Goal: Use online tool/utility: Utilize a website feature to perform a specific function

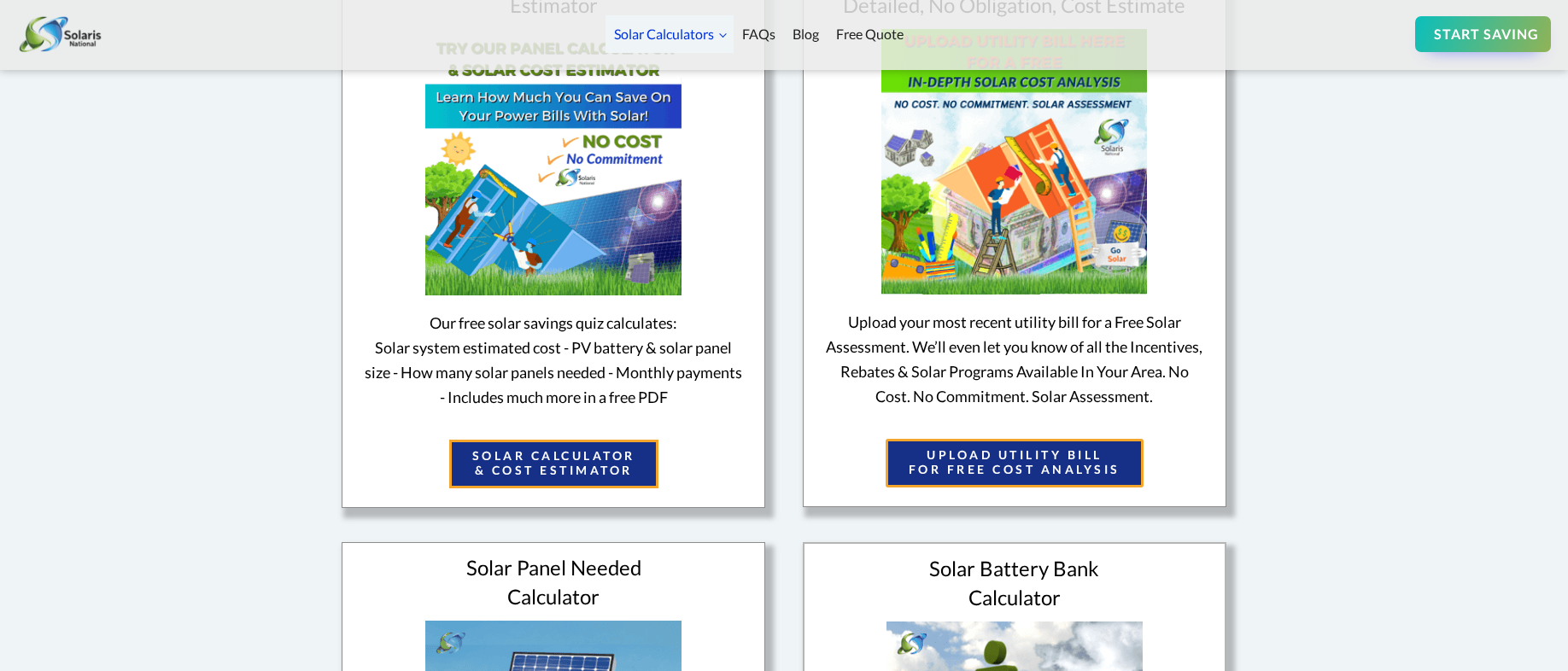
scroll to position [683, 0]
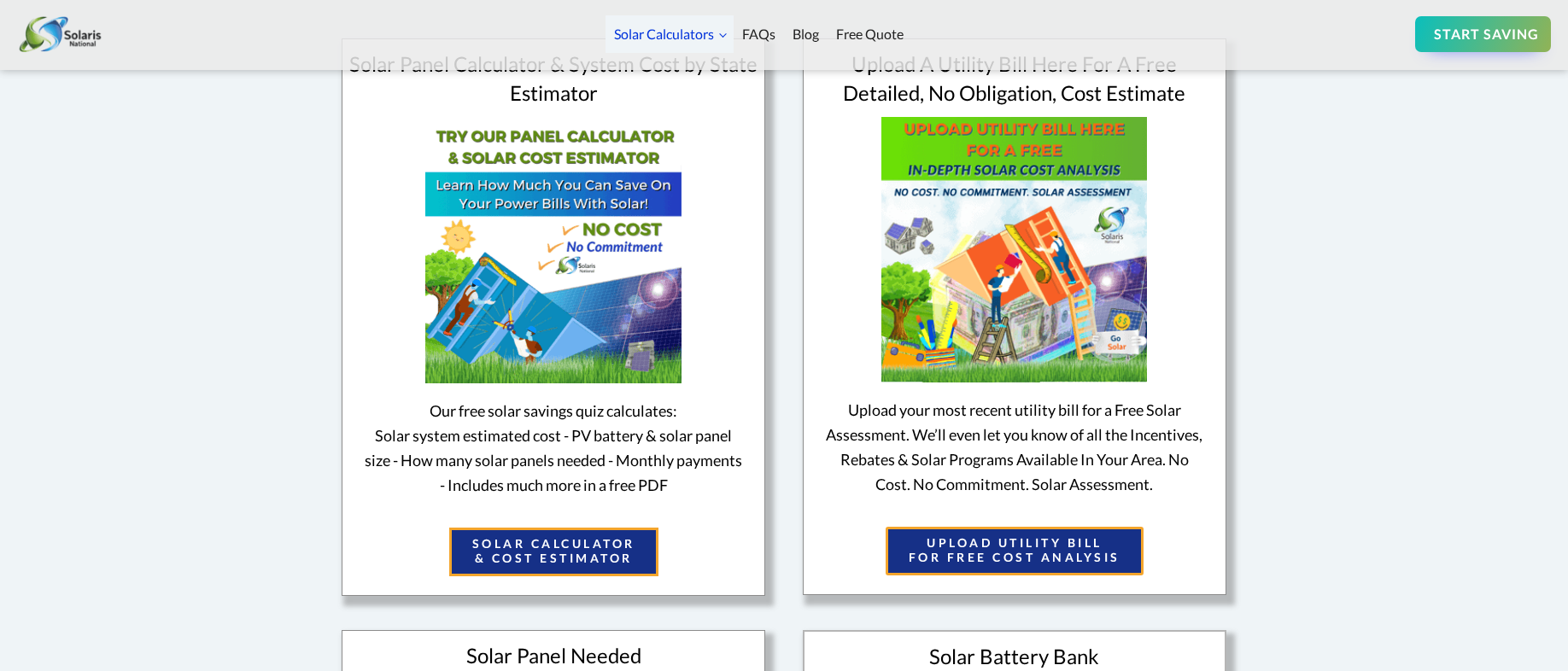
click at [576, 558] on link "SOLAR CALCULATOR & COST ESTIMATOR" at bounding box center [554, 552] width 209 height 49
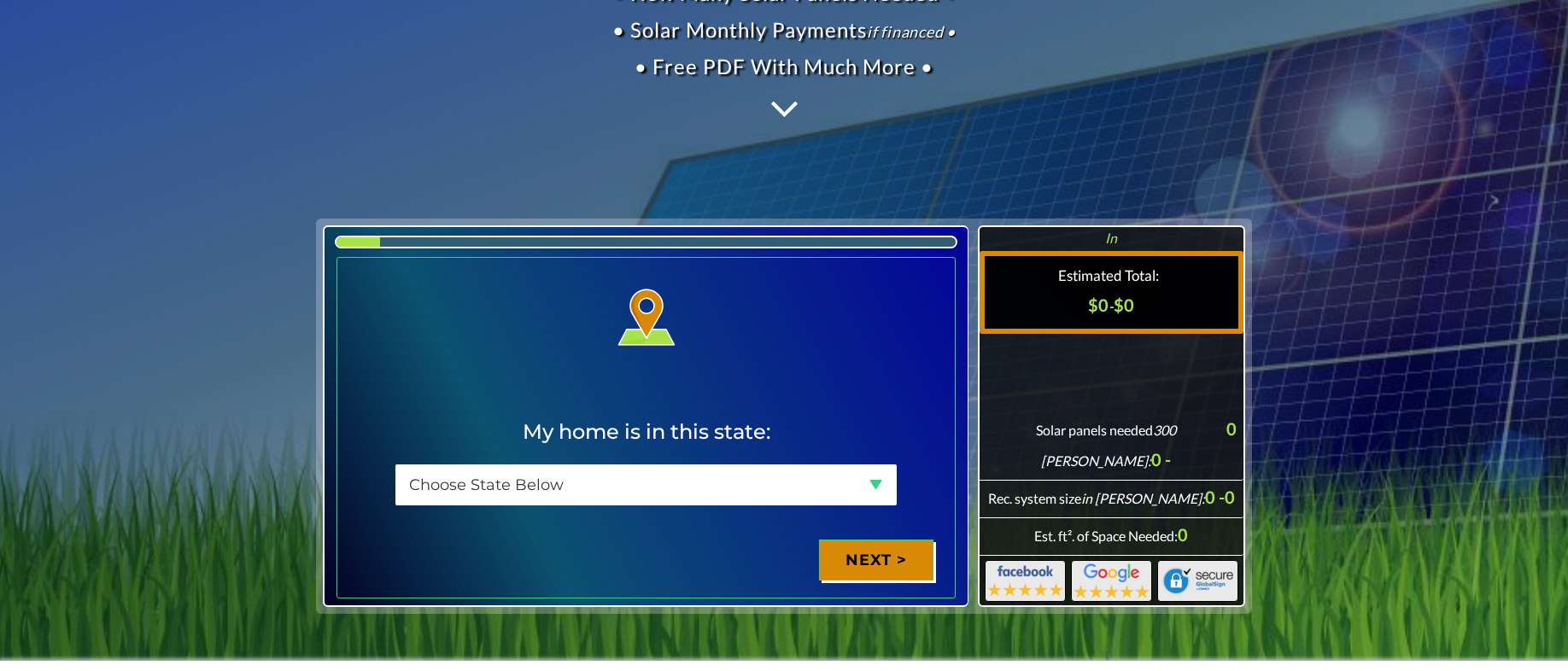
click at [501, 490] on select "Choose State Below [US_STATE] [US_STATE] [US_STATE] [US_STATE] [US_STATE] [US_S…" at bounding box center [646, 485] width 502 height 41
select select "[US_STATE]"
click at [395, 465] on select "Choose State Below [US_STATE] [US_STATE] [US_STATE] [US_STATE] [US_STATE] [US_S…" at bounding box center [646, 485] width 502 height 41
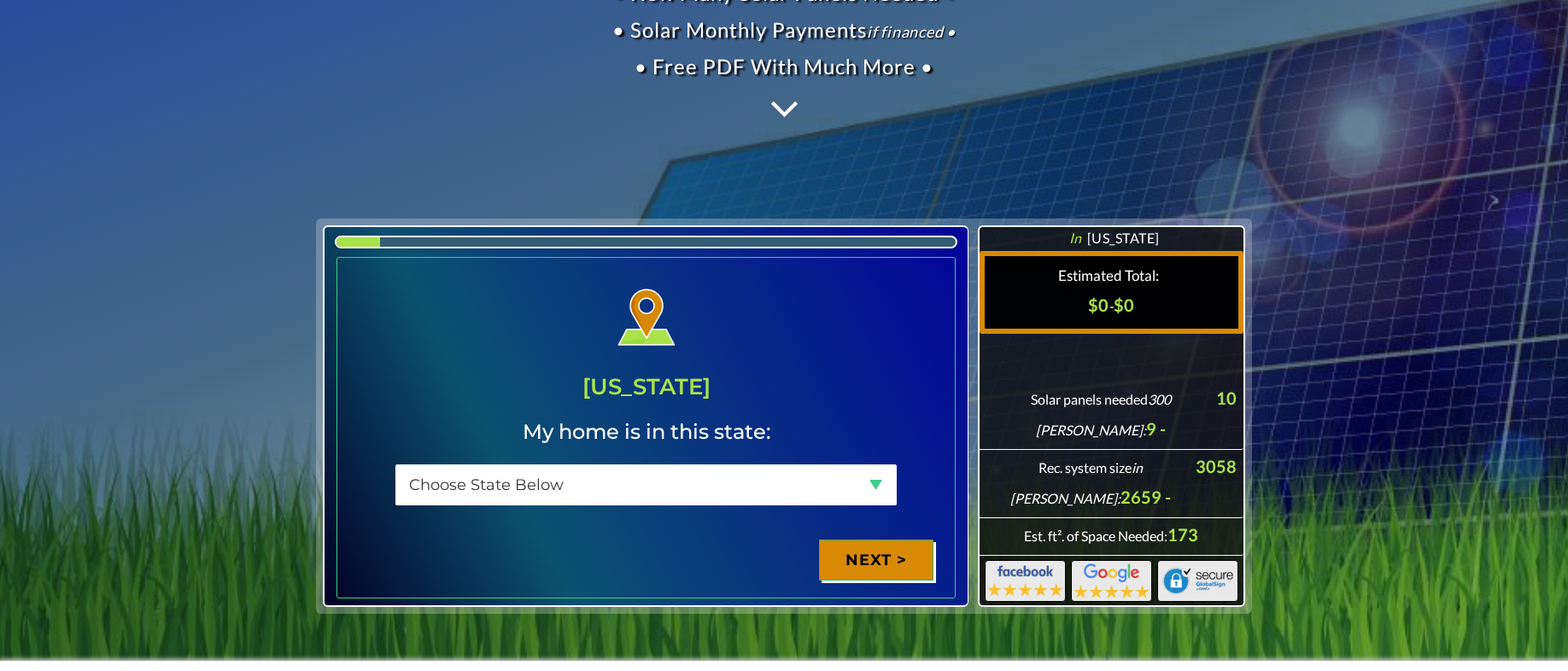
click at [859, 565] on div "Next >" at bounding box center [875, 560] width 114 height 41
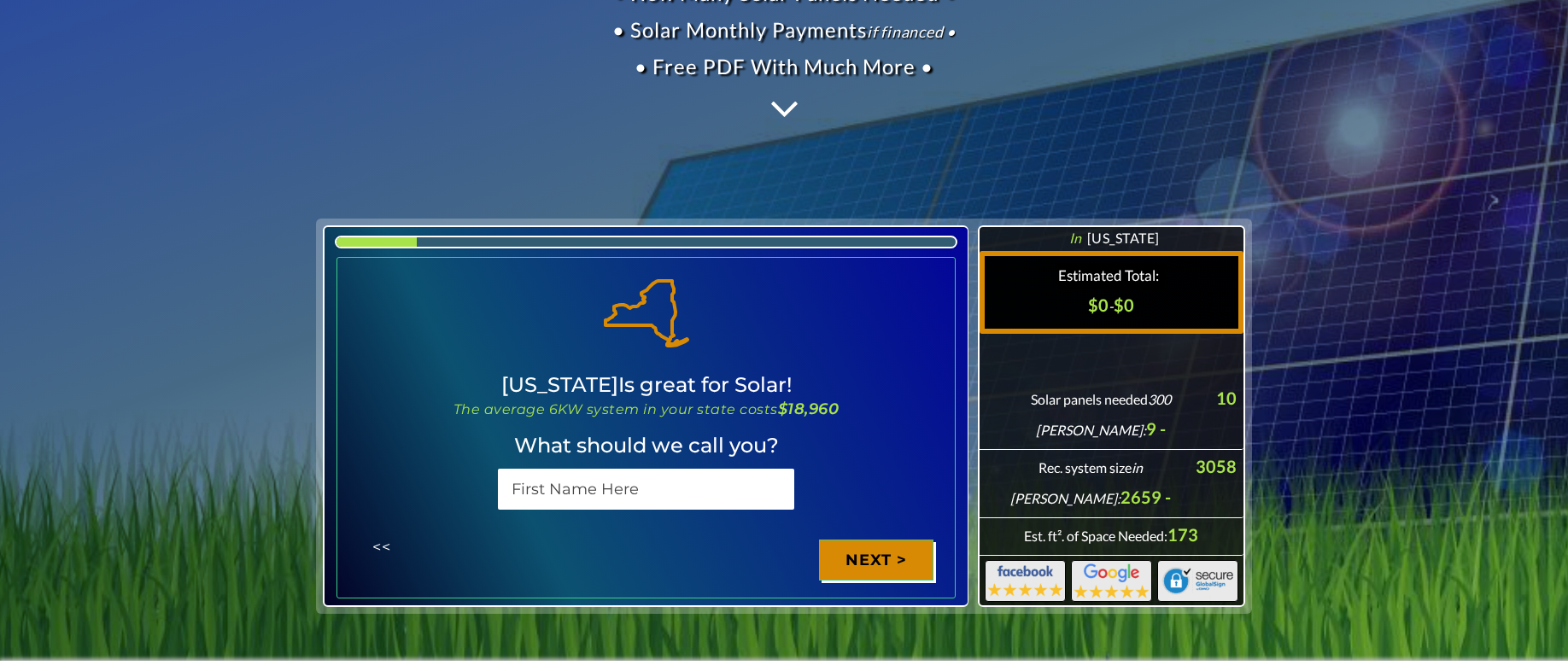
click at [582, 493] on input "*" at bounding box center [646, 489] width 296 height 41
click at [847, 557] on div "Next >" at bounding box center [875, 560] width 114 height 41
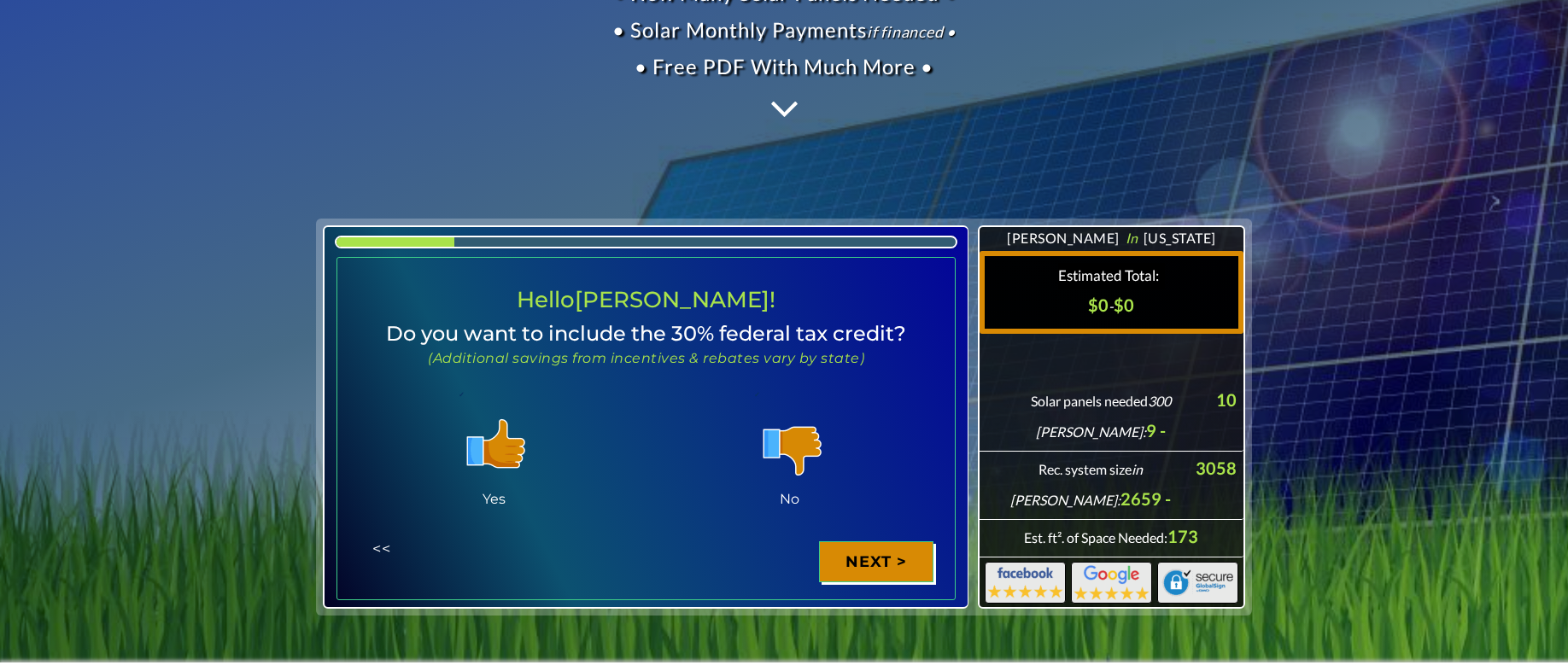
click at [390, 545] on div "<<" at bounding box center [382, 549] width 72 height 41
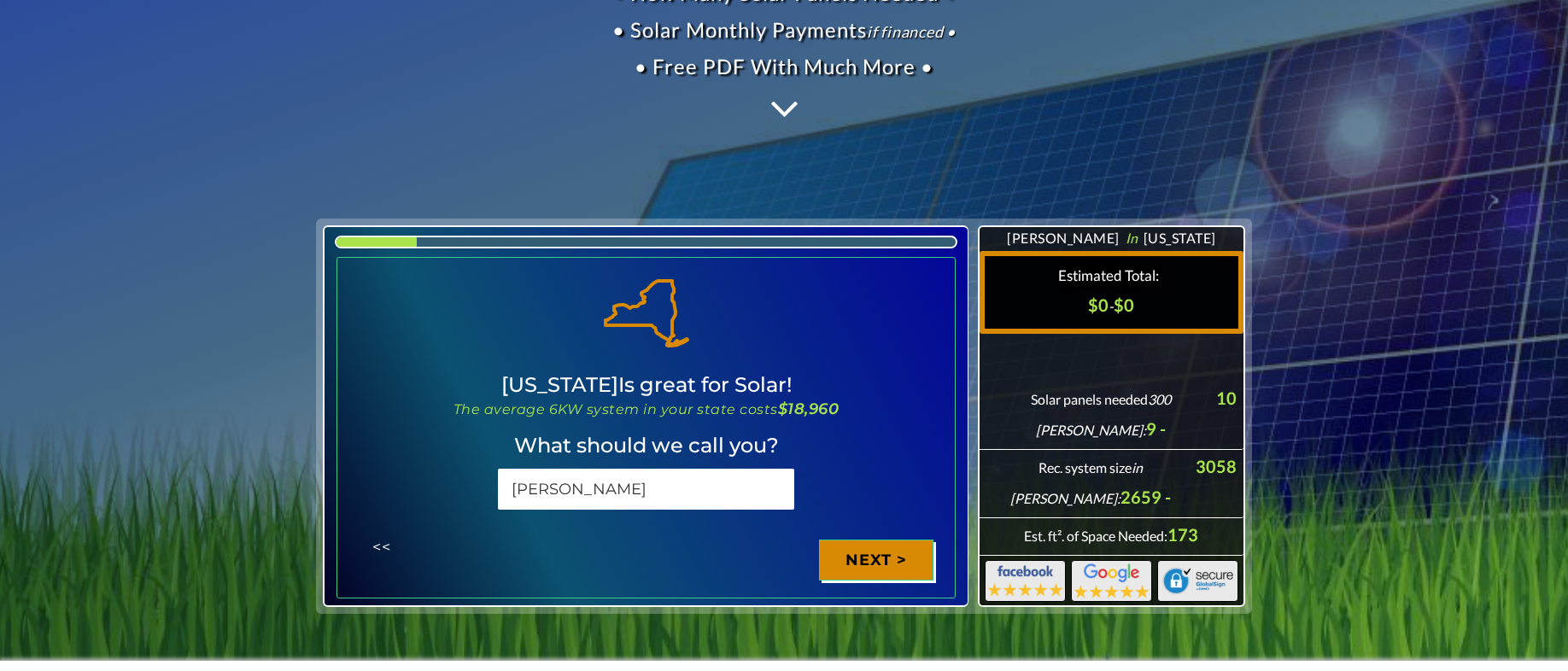
drag, startPoint x: 575, startPoint y: 489, endPoint x: 452, endPoint y: 487, distance: 123.0
click at [452, 487] on div "[PERSON_NAME]" at bounding box center [646, 494] width 592 height 58
type input "[PERSON_NAME]"
click at [946, 431] on fieldset "Page 2 of 16 264 imgUrl from 19 [URL][DOMAIN_NAME] jQuery('#'+getField(158).nam…" at bounding box center [646, 427] width 619 height 341
click at [902, 552] on div "Next >" at bounding box center [875, 560] width 114 height 41
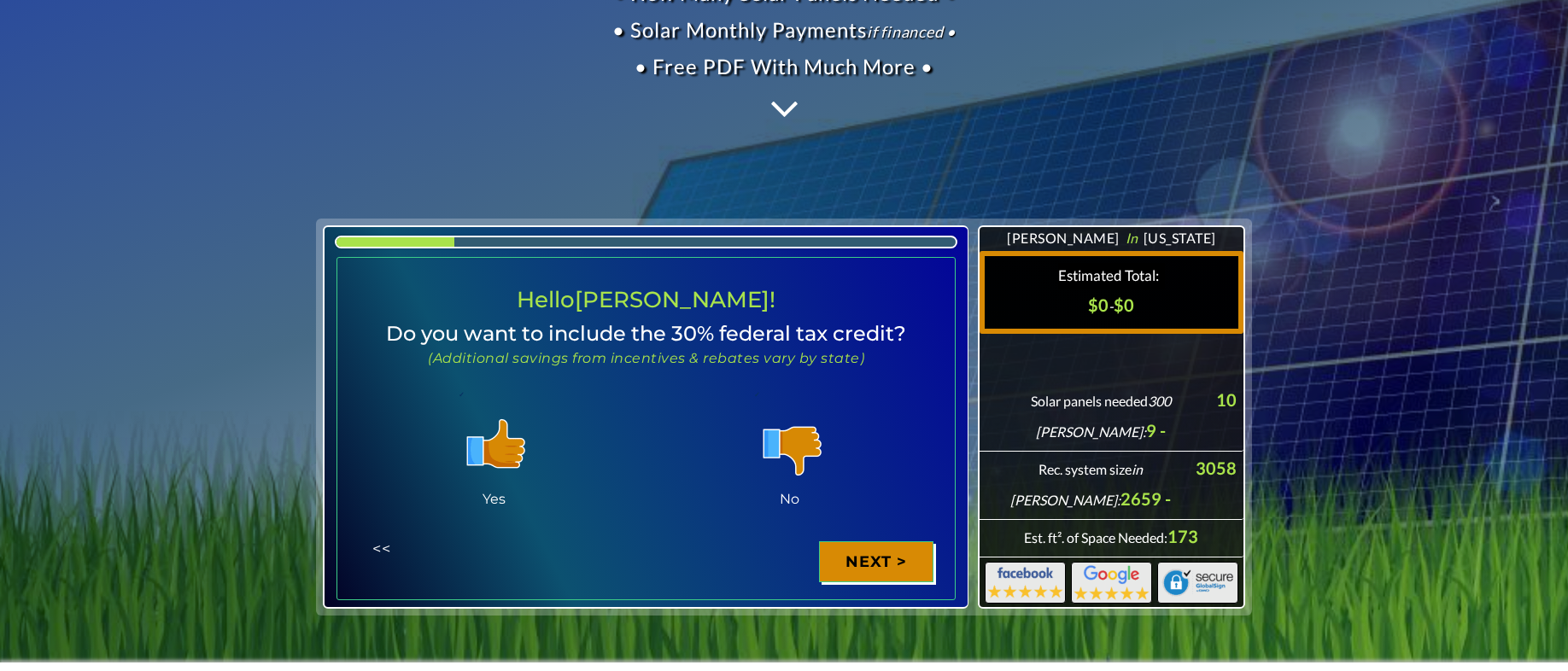
click at [486, 452] on img at bounding box center [494, 447] width 86 height 86
click at [0, 0] on input "Yes" at bounding box center [0, 0] width 0 height 0
click at [897, 549] on div "Next >" at bounding box center [875, 562] width 114 height 41
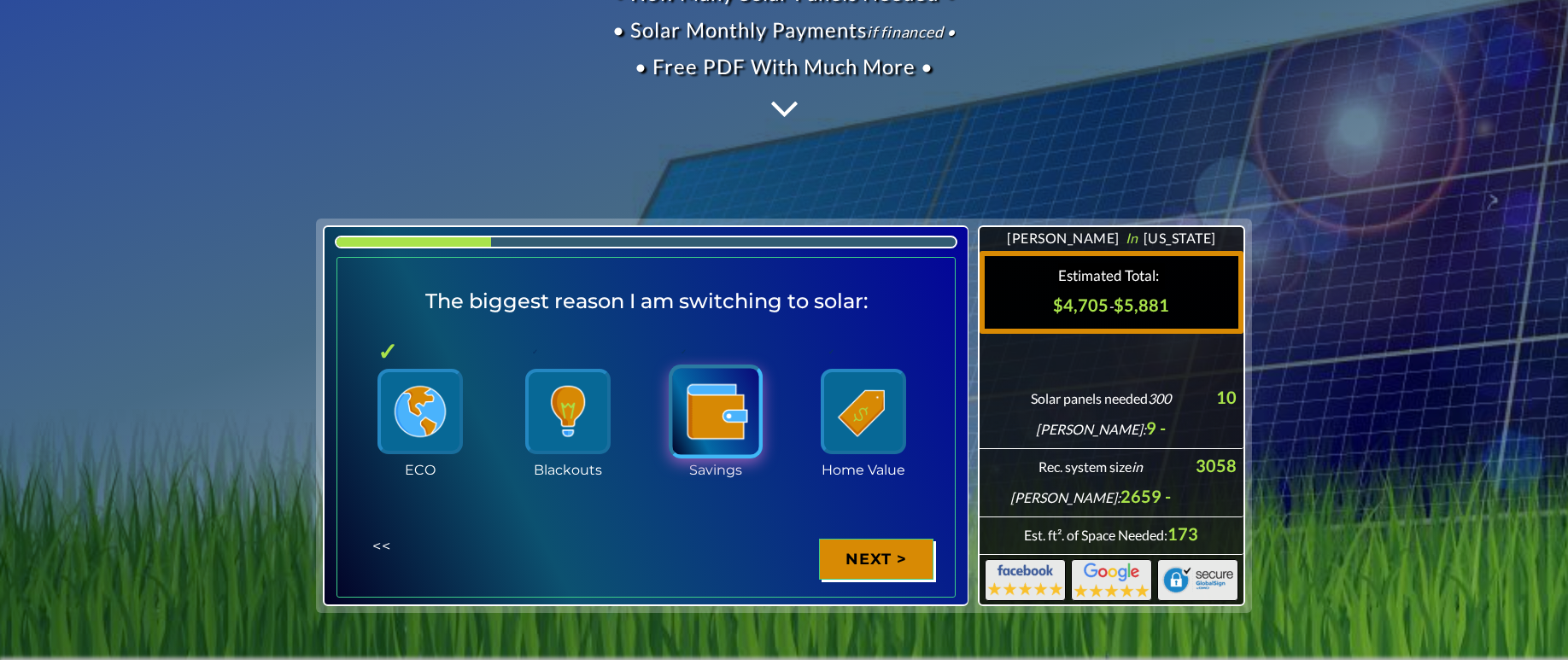
click at [722, 426] on img at bounding box center [715, 412] width 94 height 94
click at [0, 0] on input "Savings" at bounding box center [0, 0] width 0 height 0
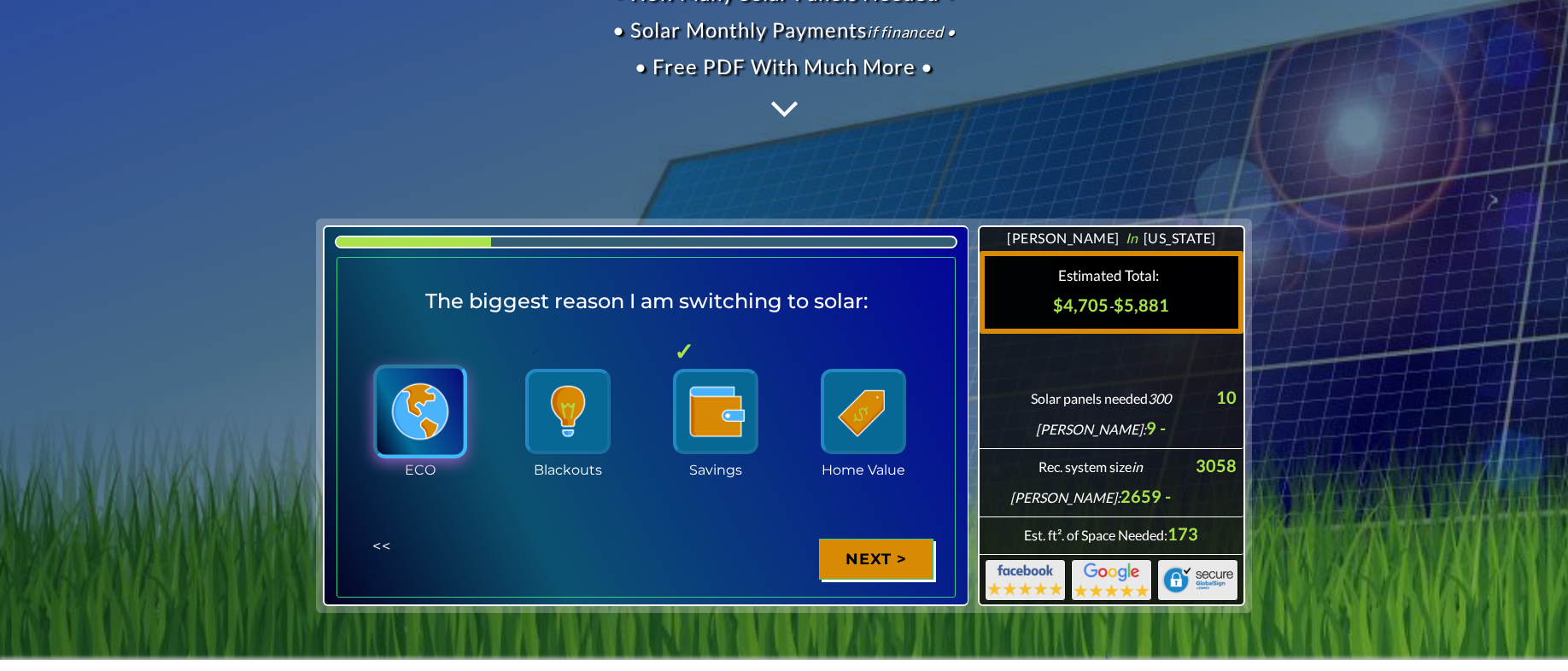
click at [403, 437] on img at bounding box center [420, 412] width 94 height 94
click at [0, 0] on input "ECO" at bounding box center [0, 0] width 0 height 0
click at [851, 566] on div "Next >" at bounding box center [875, 559] width 114 height 41
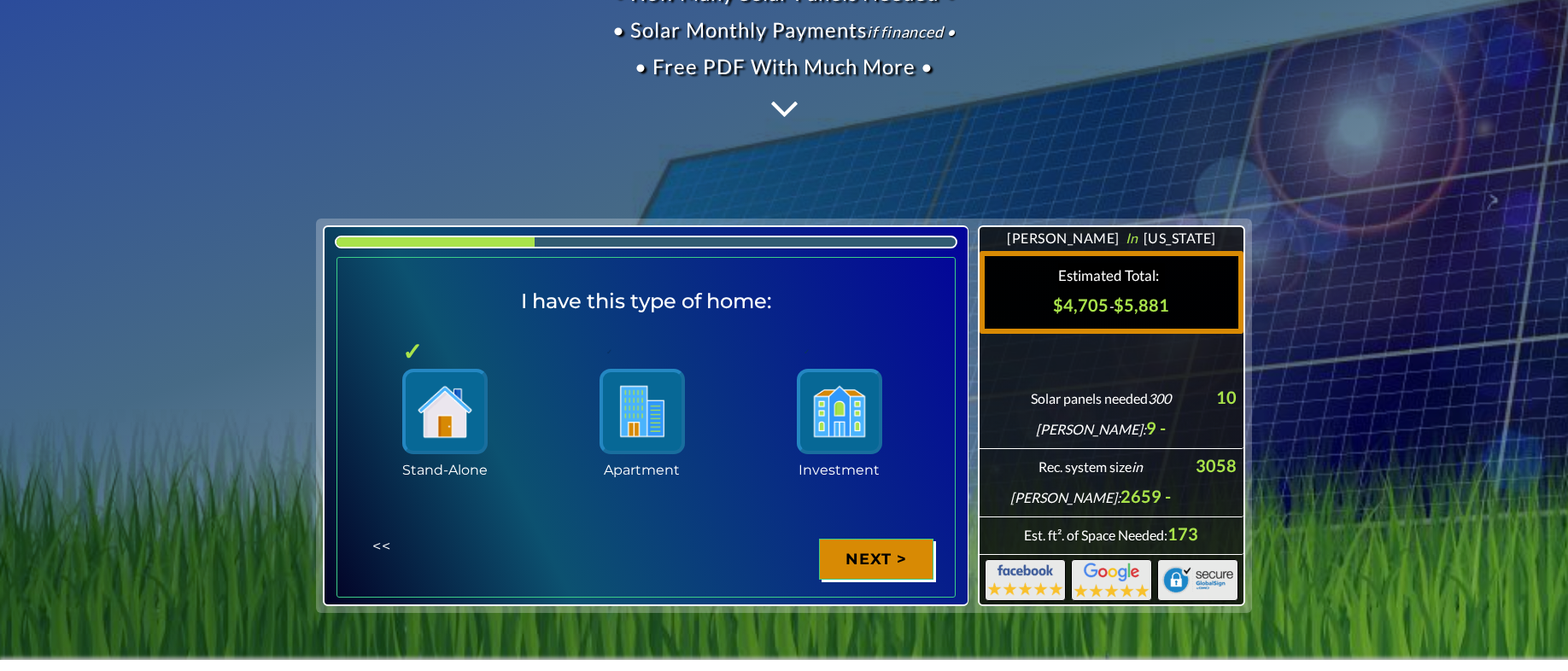
click at [851, 566] on div "Next >" at bounding box center [875, 559] width 114 height 41
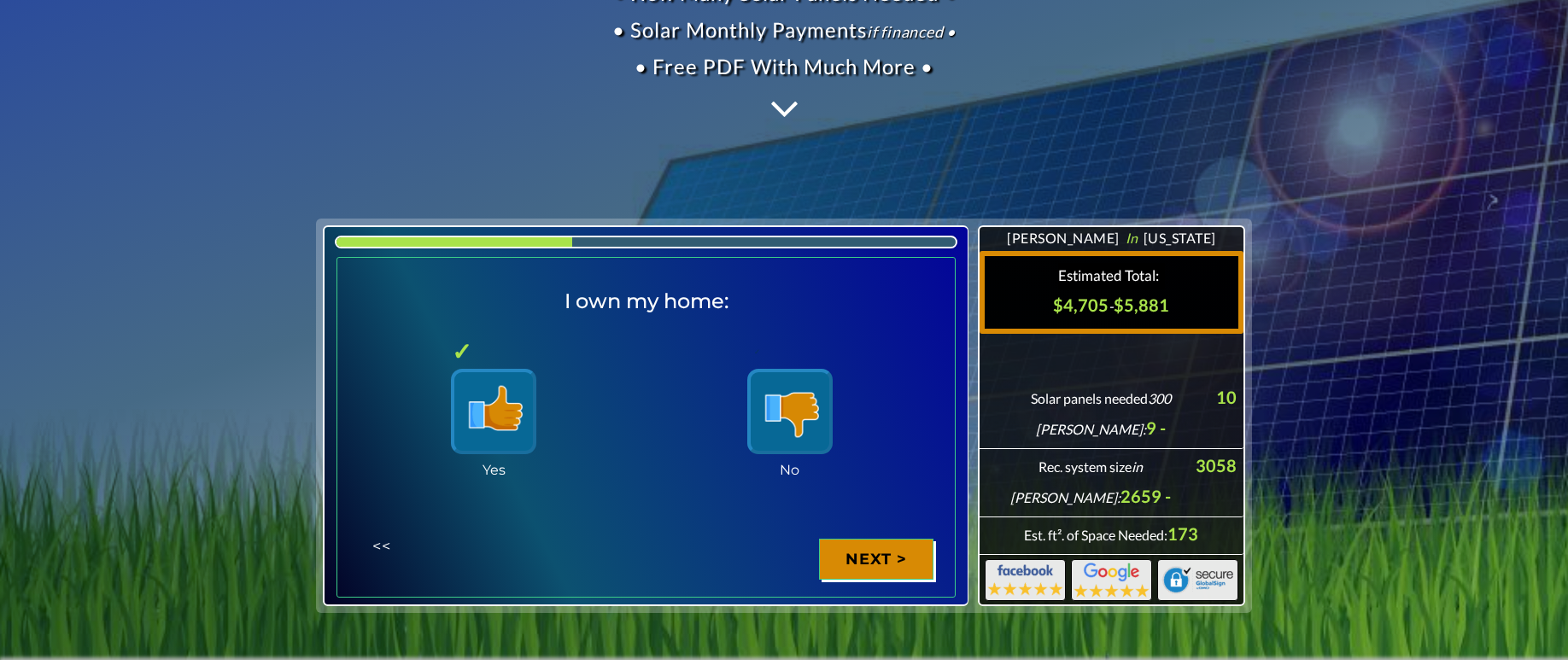
click at [851, 566] on div "Next >" at bounding box center [875, 559] width 114 height 41
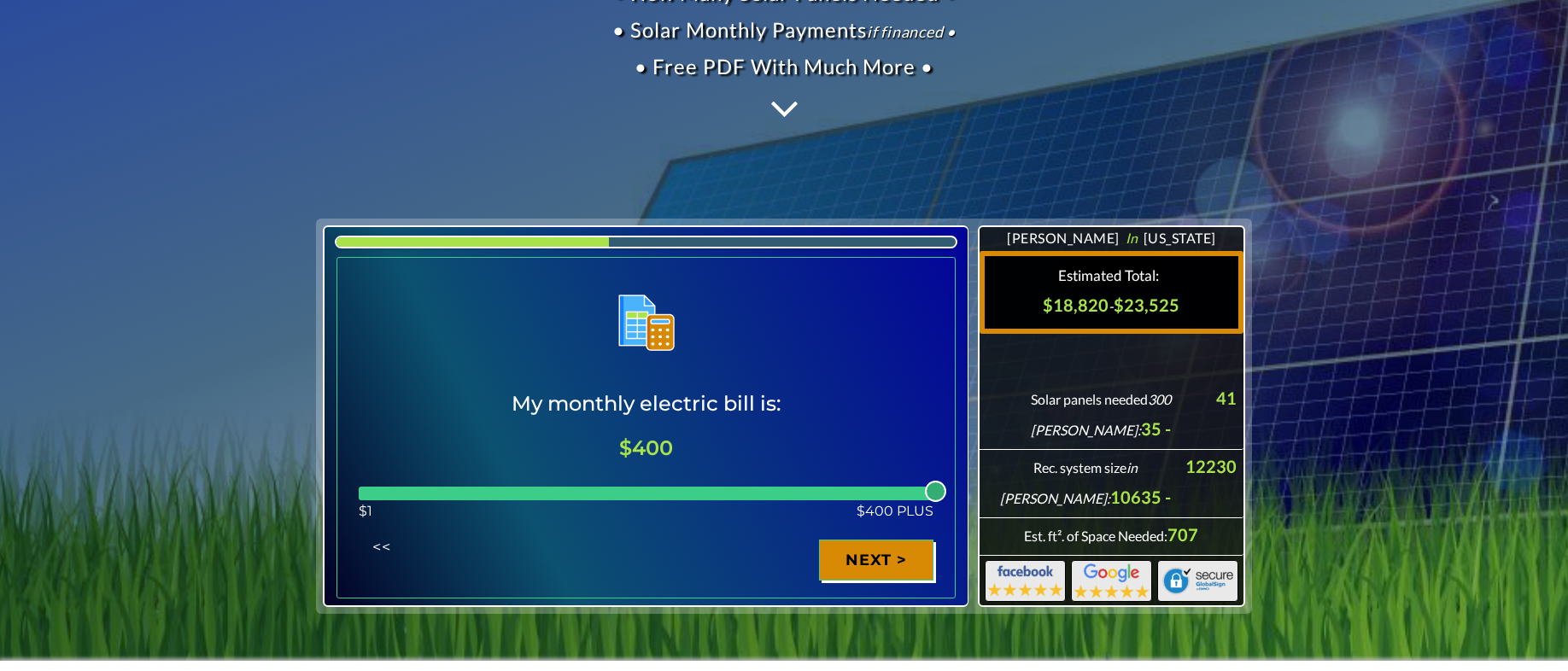
drag, startPoint x: 513, startPoint y: 487, endPoint x: 948, endPoint y: 508, distance: 435.5
click at [948, 508] on fieldset "Page 7 of 16 My monthly electric bill is: $400 400 $1 $400 PLUS Monthly Energy …" at bounding box center [646, 427] width 619 height 340
click at [874, 557] on div "Next >" at bounding box center [875, 560] width 114 height 41
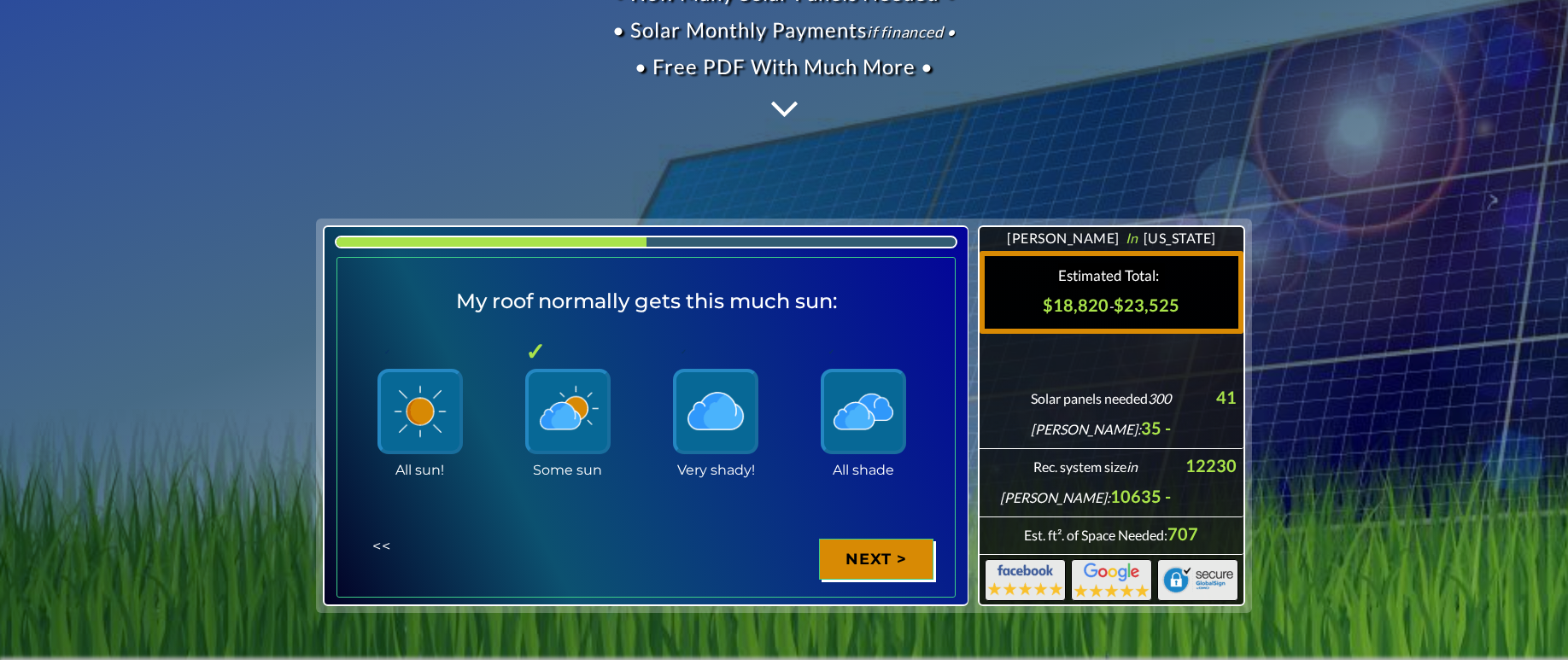
click at [874, 557] on div "Next >" at bounding box center [875, 559] width 114 height 41
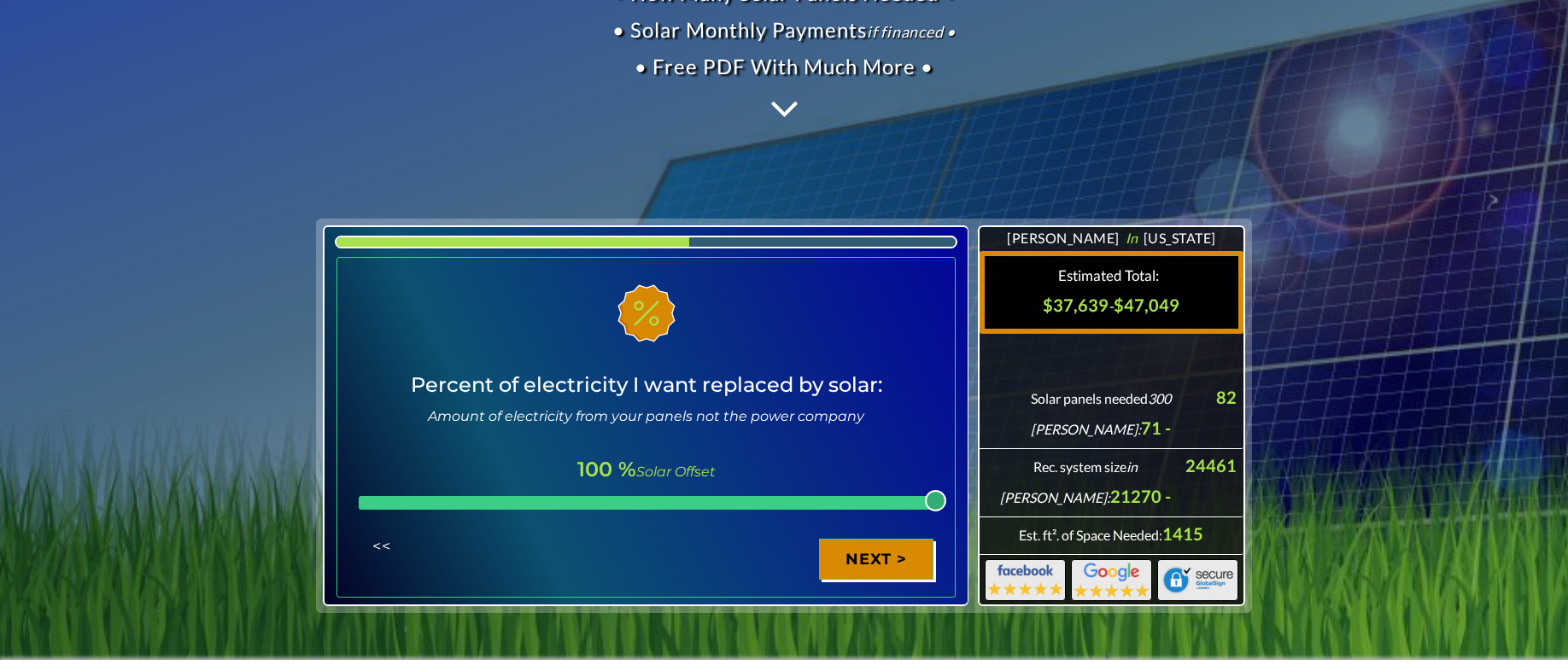
drag, startPoint x: 643, startPoint y: 502, endPoint x: 949, endPoint y: 528, distance: 307.1
click at [949, 528] on fieldset "Page 9 of 16 Percent of electricity I want replaced by solar: Amount of electri…" at bounding box center [646, 426] width 619 height 340
click at [883, 549] on div "Next >" at bounding box center [875, 559] width 114 height 41
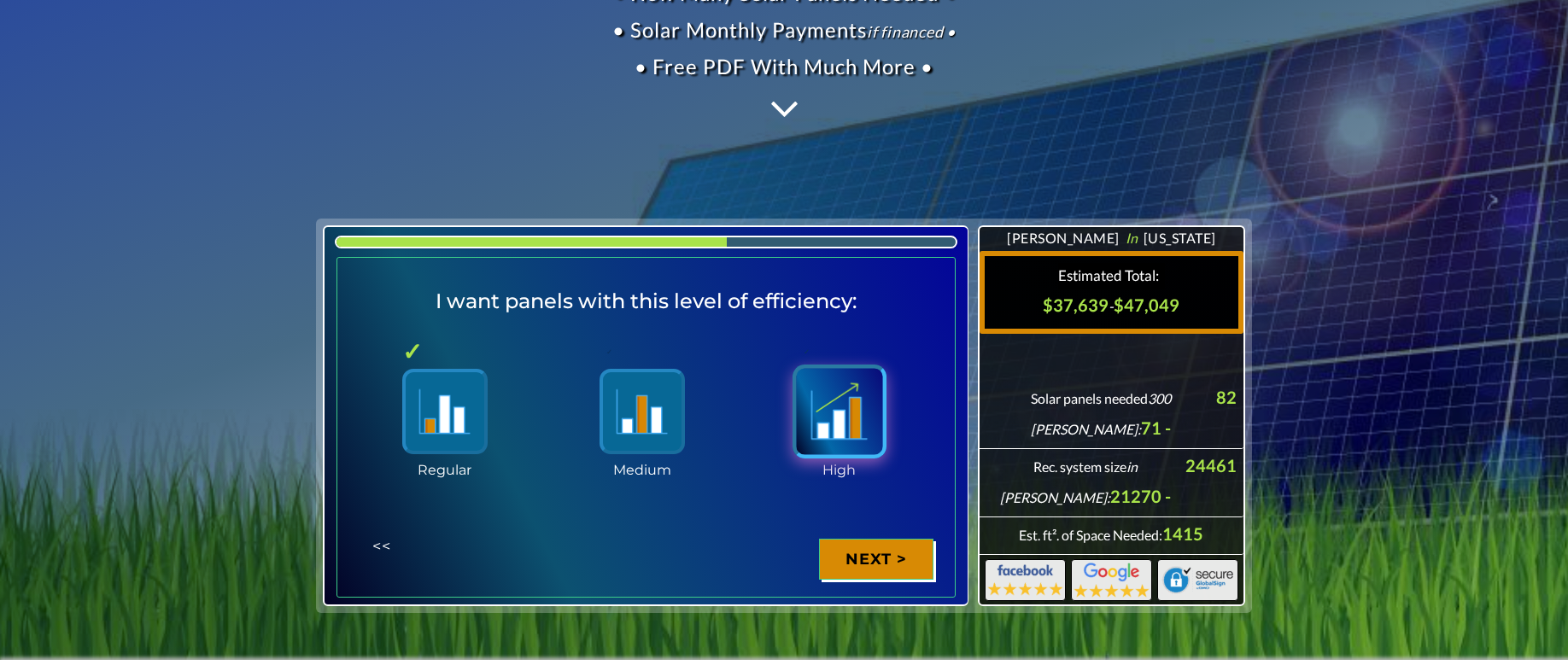
click at [857, 429] on img at bounding box center [839, 412] width 94 height 94
click at [0, 0] on input "High" at bounding box center [0, 0] width 0 height 0
click at [880, 553] on div "Next >" at bounding box center [875, 559] width 114 height 41
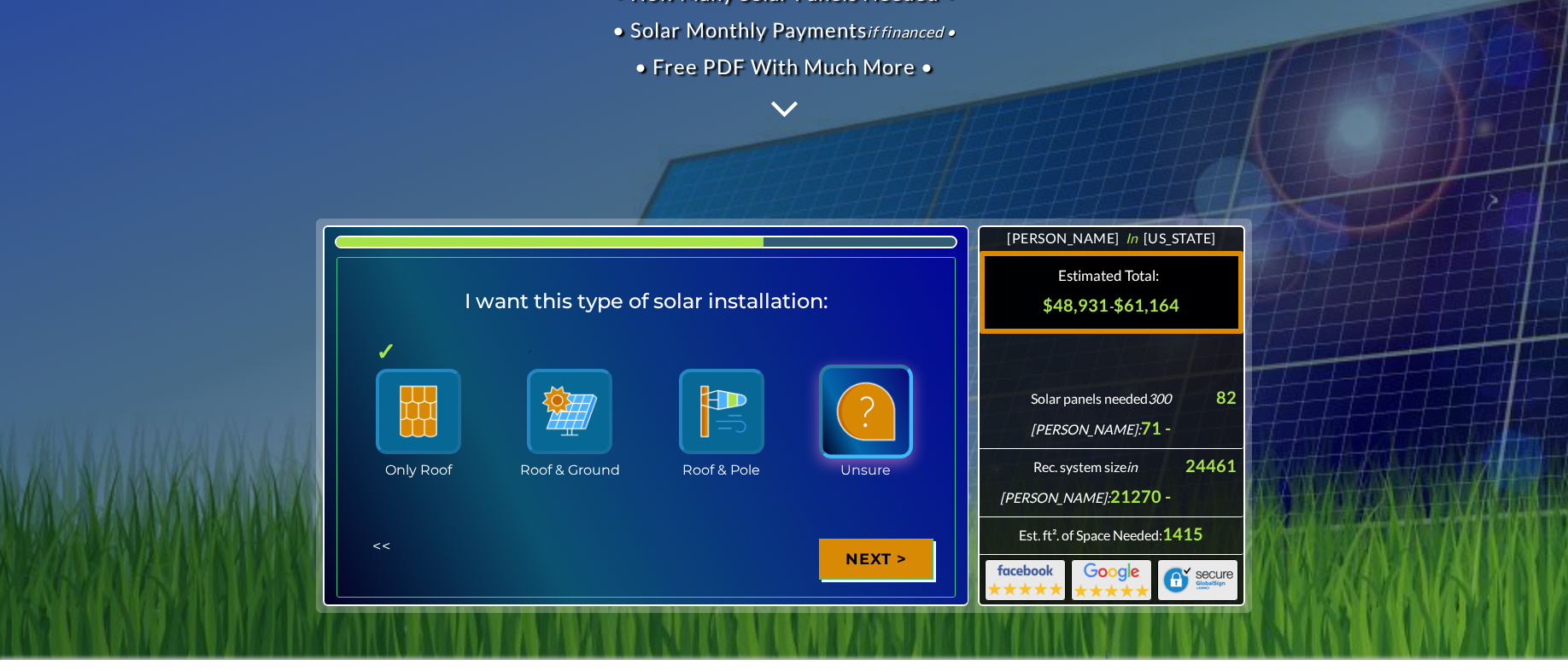
click at [866, 382] on img at bounding box center [866, 412] width 94 height 94
click at [0, 0] on input "Unsure" at bounding box center [0, 0] width 0 height 0
click at [877, 556] on div "Next >" at bounding box center [875, 559] width 114 height 41
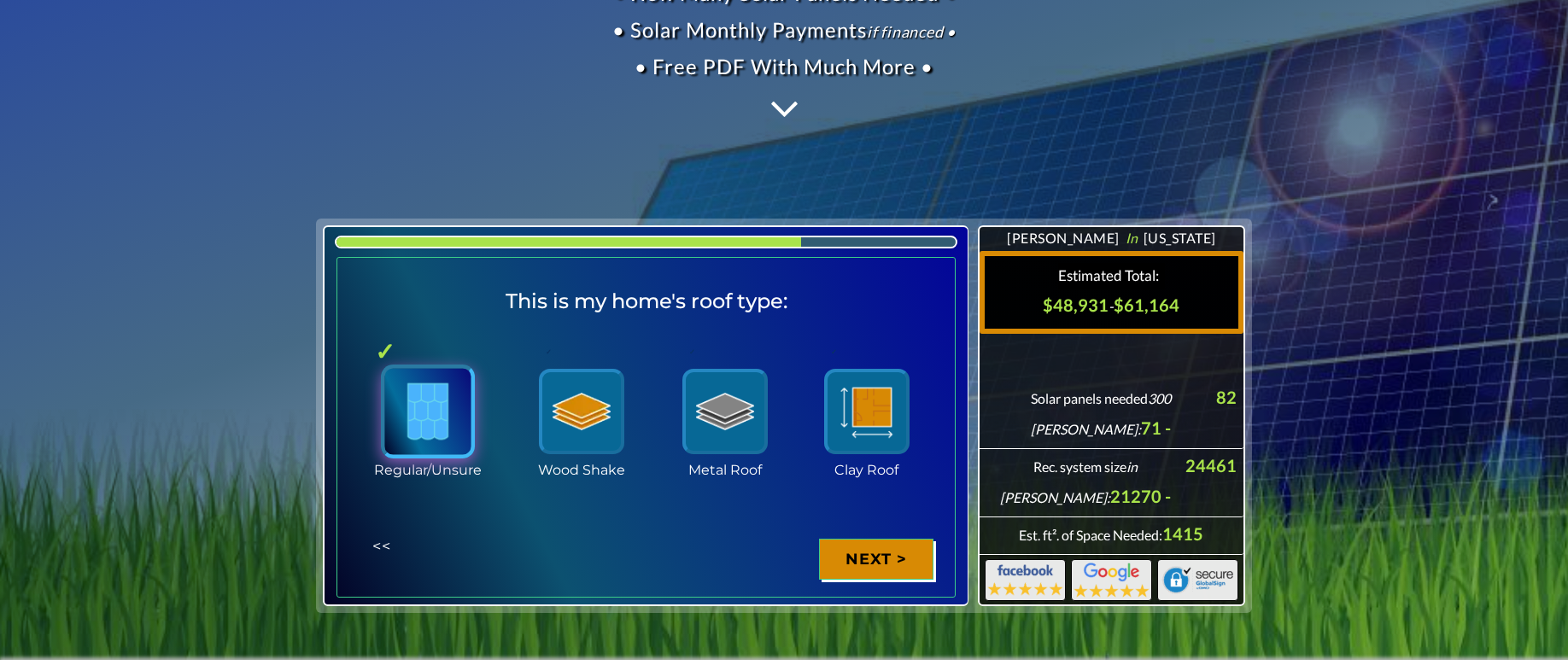
click at [434, 413] on img at bounding box center [428, 412] width 94 height 94
click at [0, 0] on input "Regular/Unsure" at bounding box center [0, 0] width 0 height 0
click at [880, 559] on div "Next >" at bounding box center [875, 559] width 114 height 41
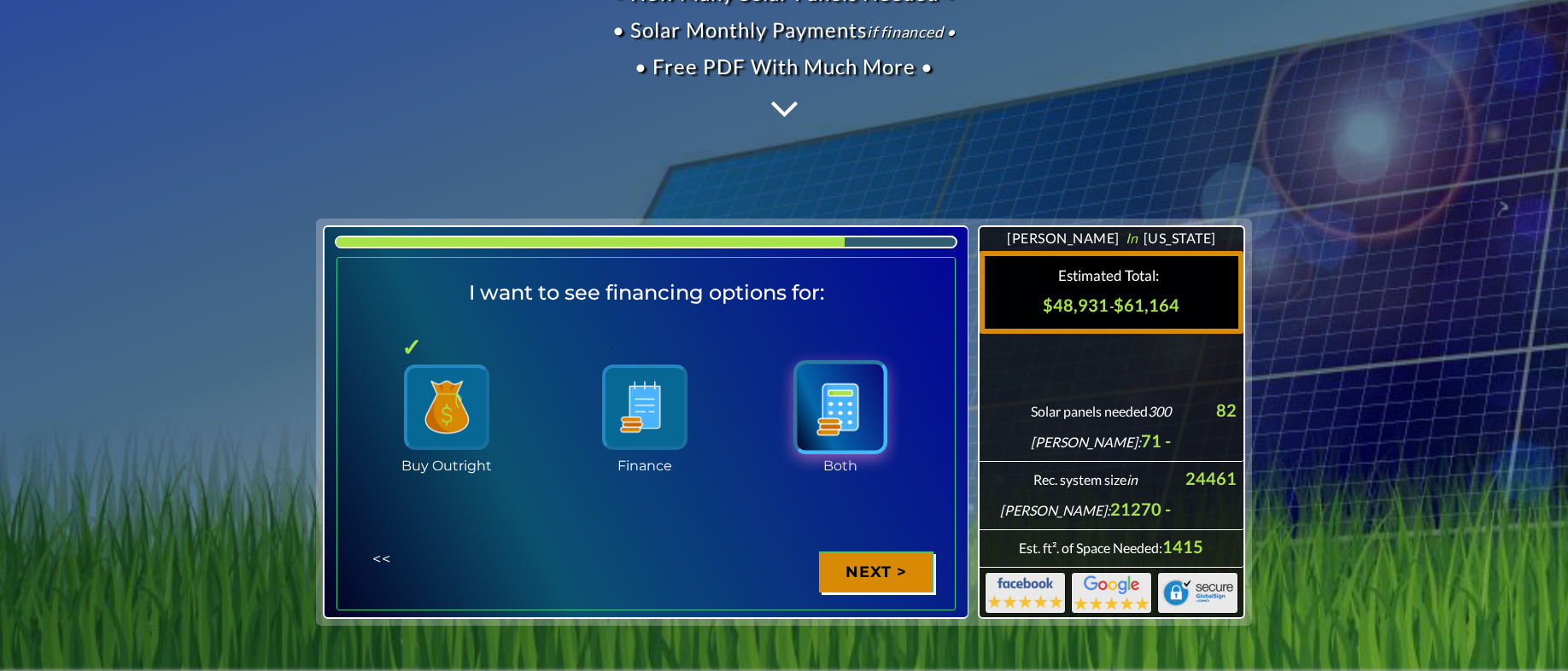
click at [847, 391] on img at bounding box center [840, 407] width 94 height 94
click at [0, 0] on input "Both" at bounding box center [0, 0] width 0 height 0
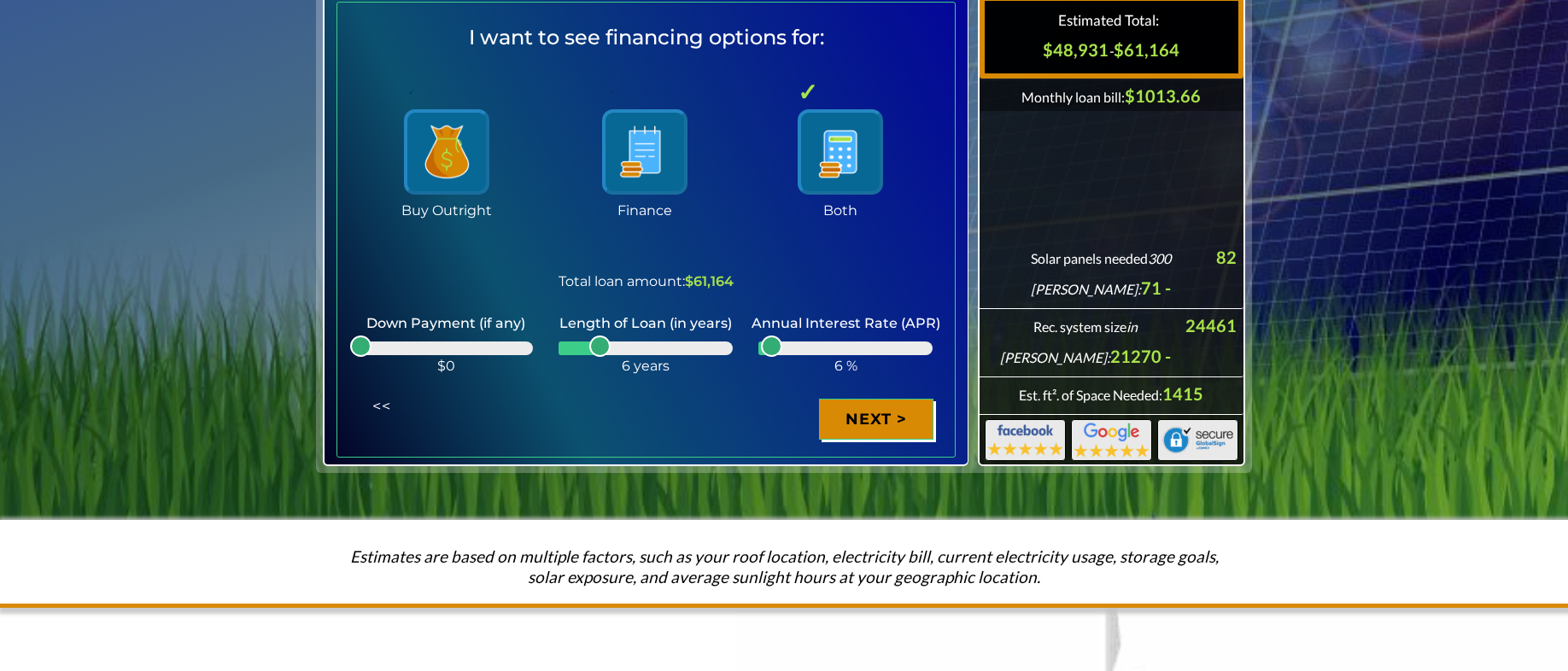
scroll to position [683, 0]
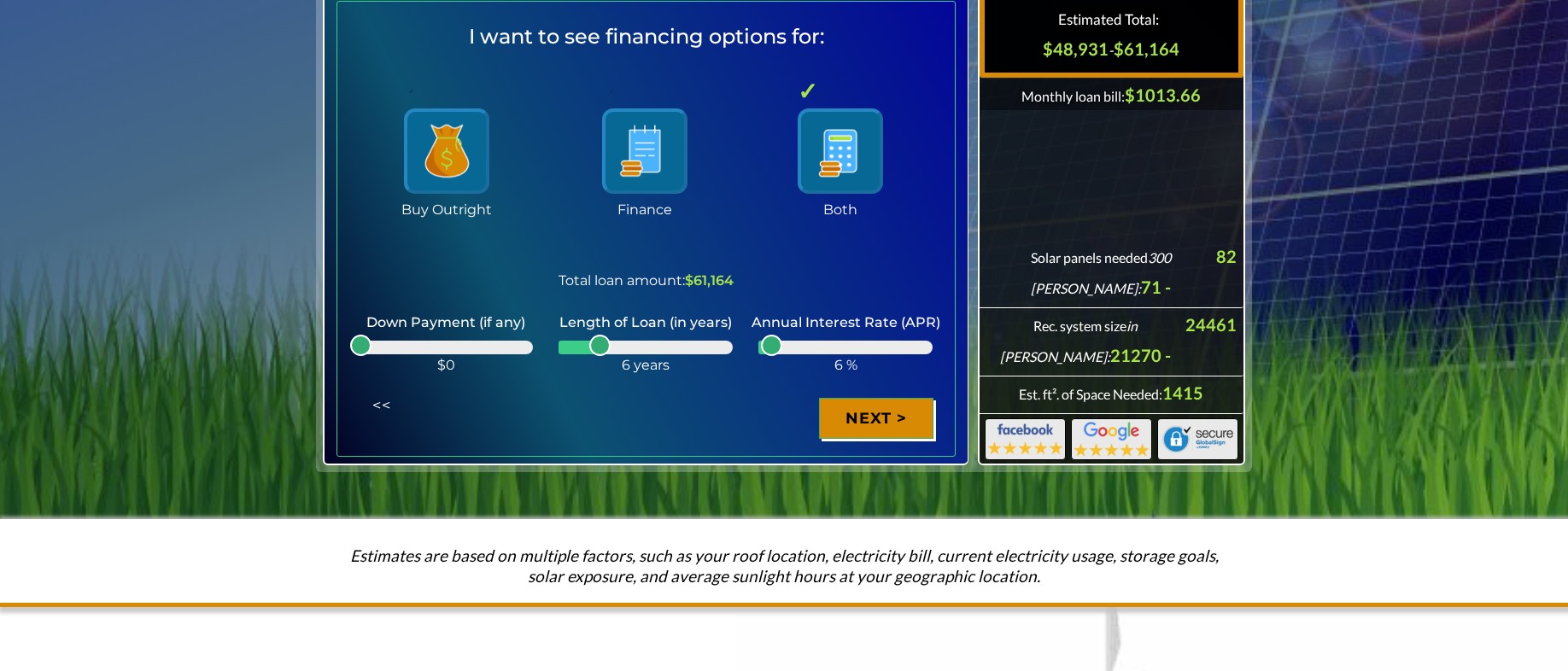
click at [898, 420] on div "Next >" at bounding box center [875, 419] width 114 height 41
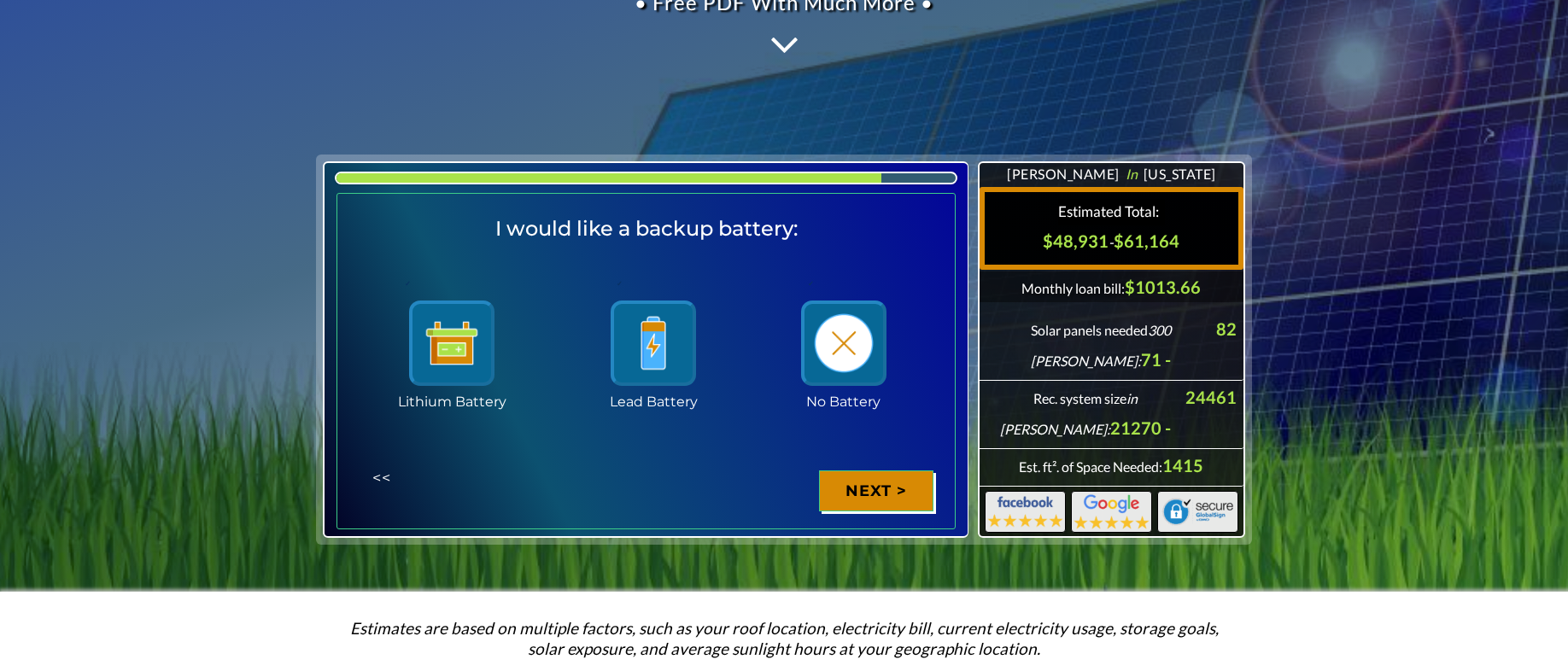
scroll to position [484, 0]
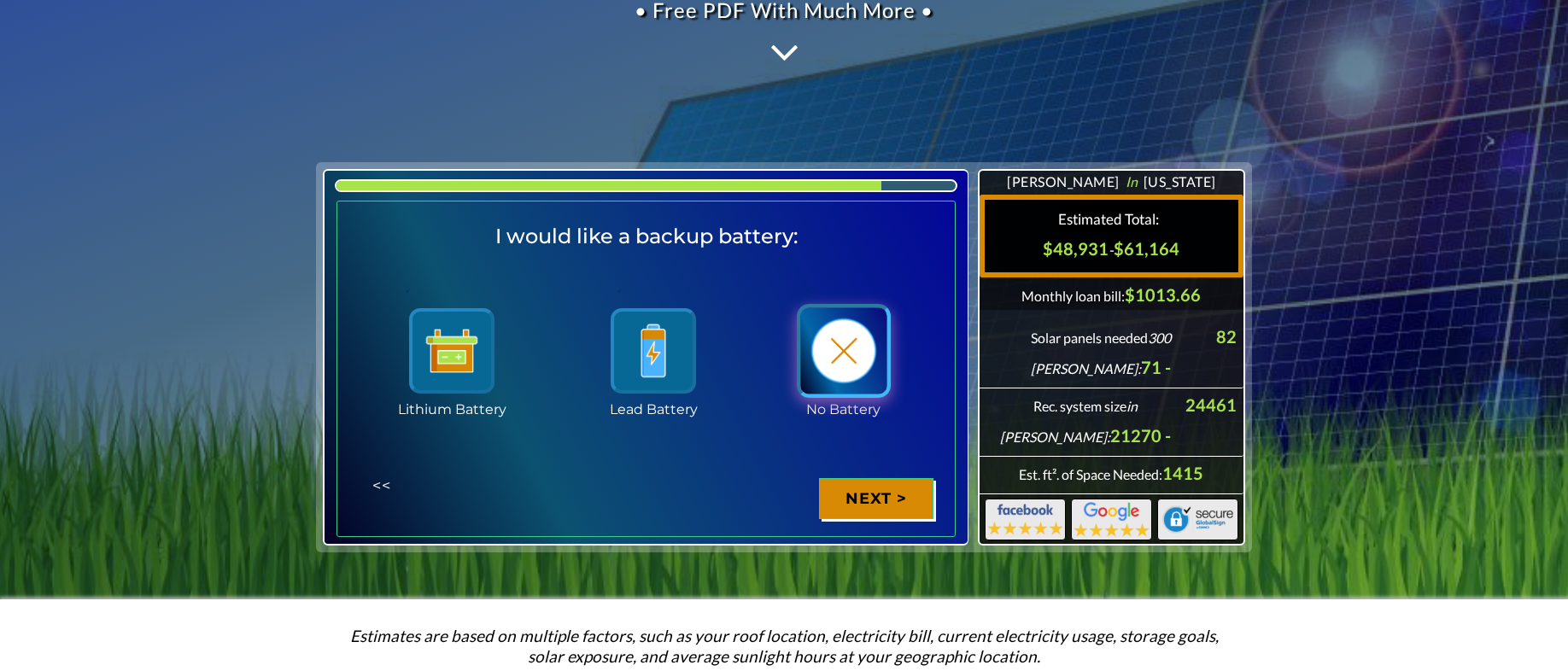
click at [843, 375] on img at bounding box center [844, 351] width 94 height 94
click at [0, 0] on input "No Battery" at bounding box center [0, 0] width 0 height 0
click at [862, 493] on div "Next >" at bounding box center [875, 499] width 114 height 41
